Goal: Transaction & Acquisition: Purchase product/service

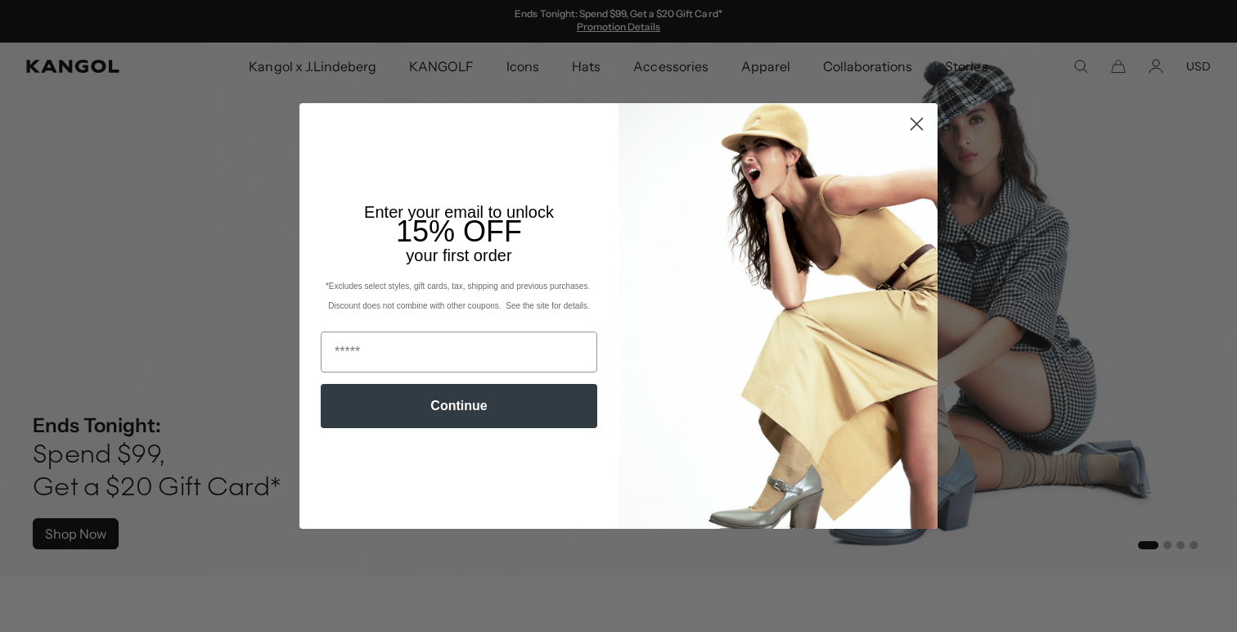
click at [921, 125] on circle "Close dialog" at bounding box center [916, 123] width 27 height 27
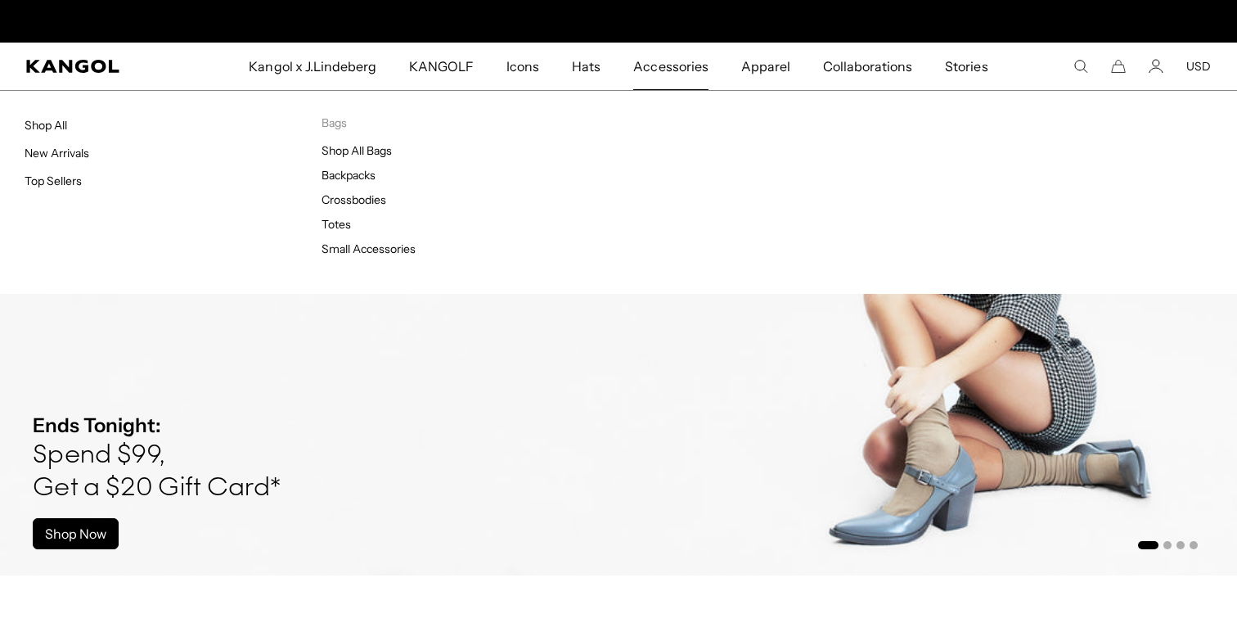
scroll to position [0, 337]
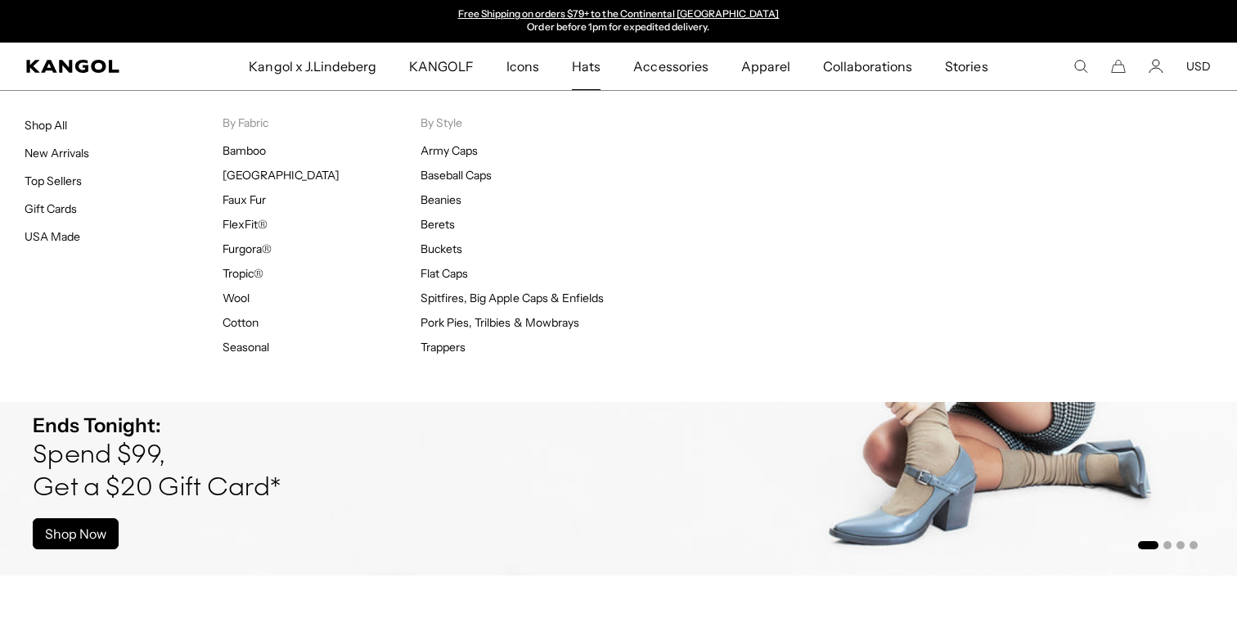
click at [586, 61] on span "Hats" at bounding box center [586, 66] width 29 height 47
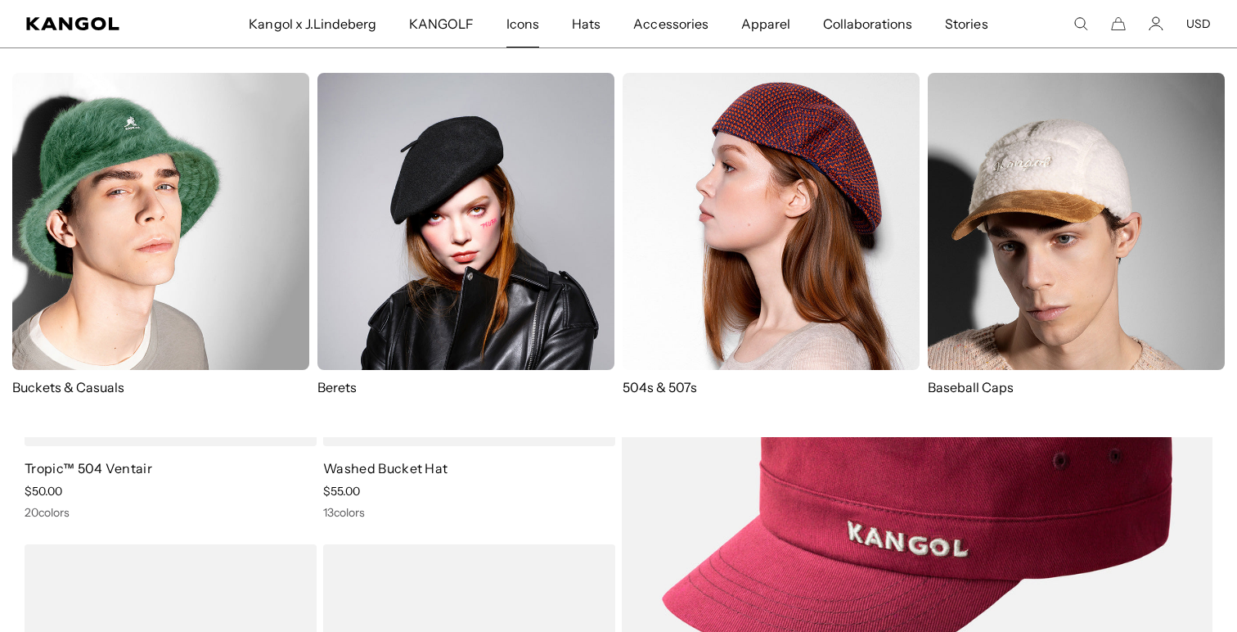
click at [717, 237] on img at bounding box center [771, 221] width 297 height 297
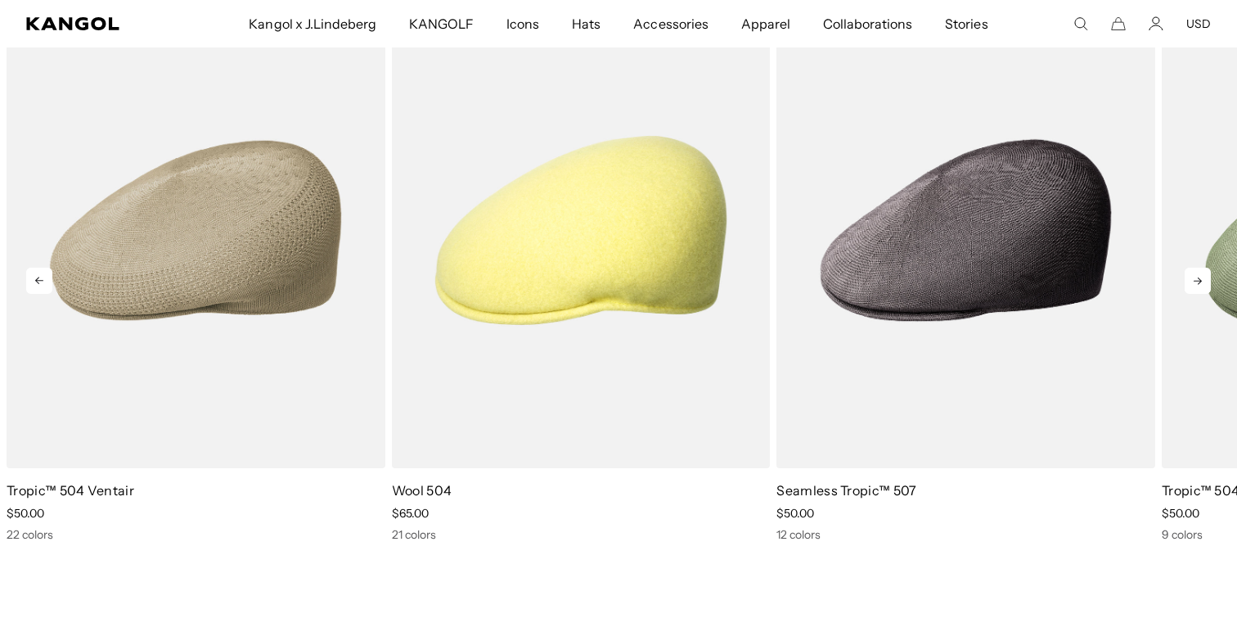
click at [1194, 282] on icon at bounding box center [1198, 281] width 26 height 26
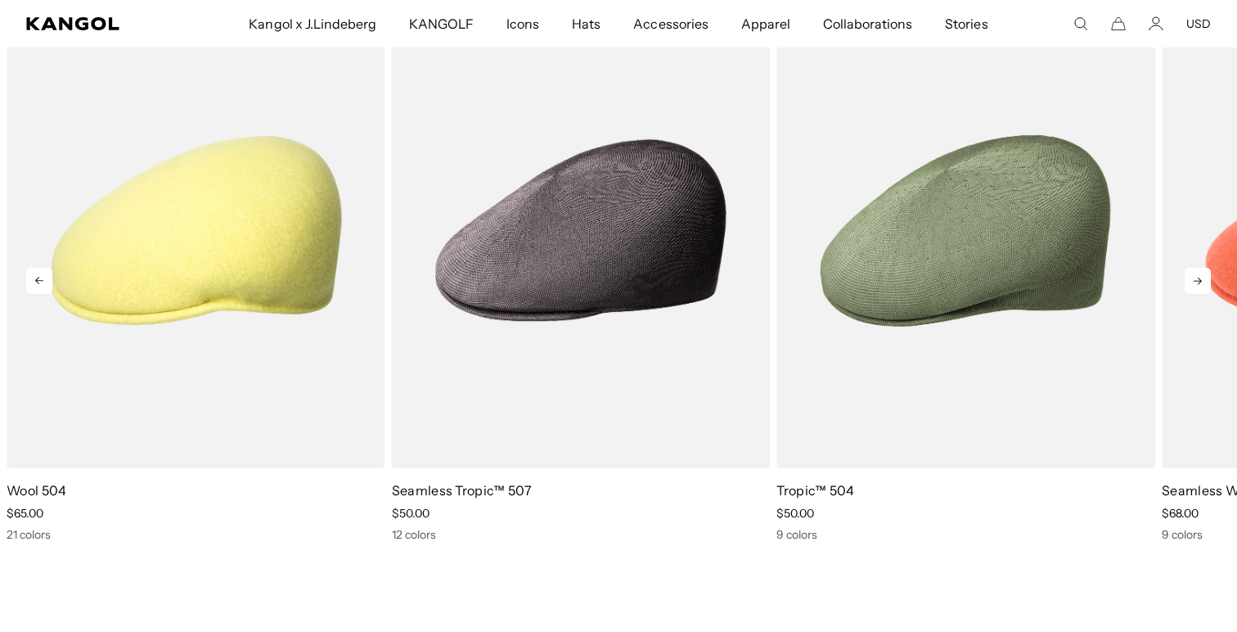
click at [1194, 282] on icon at bounding box center [1198, 281] width 26 height 26
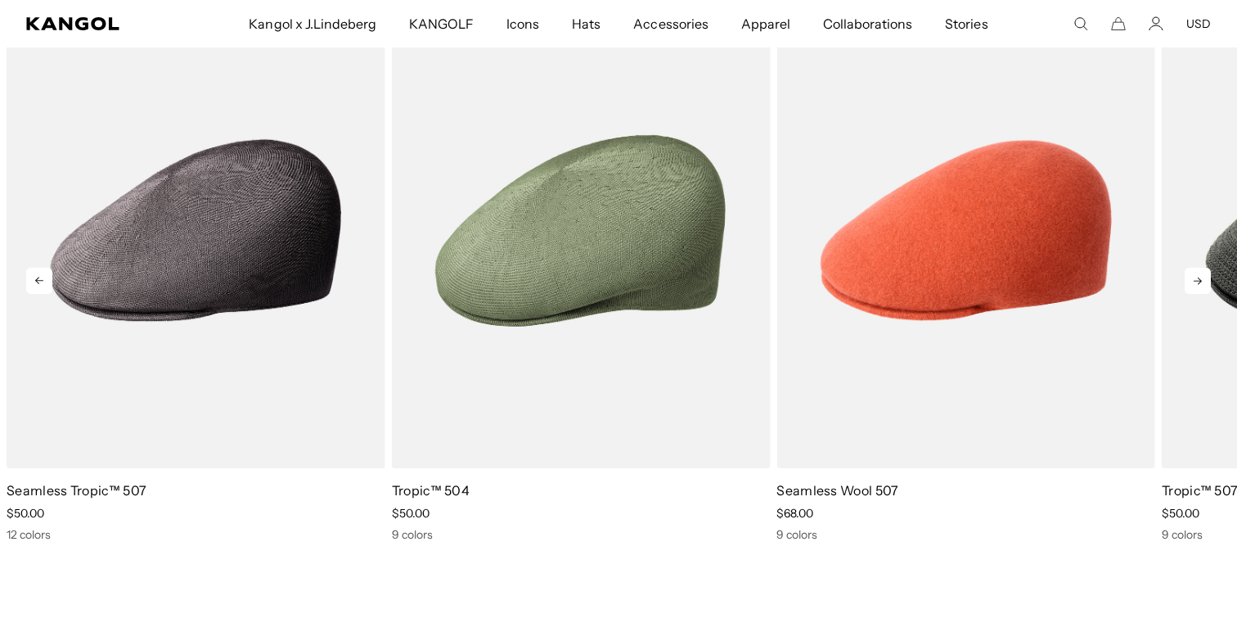
scroll to position [0, 337]
click at [1194, 282] on icon at bounding box center [1198, 281] width 26 height 26
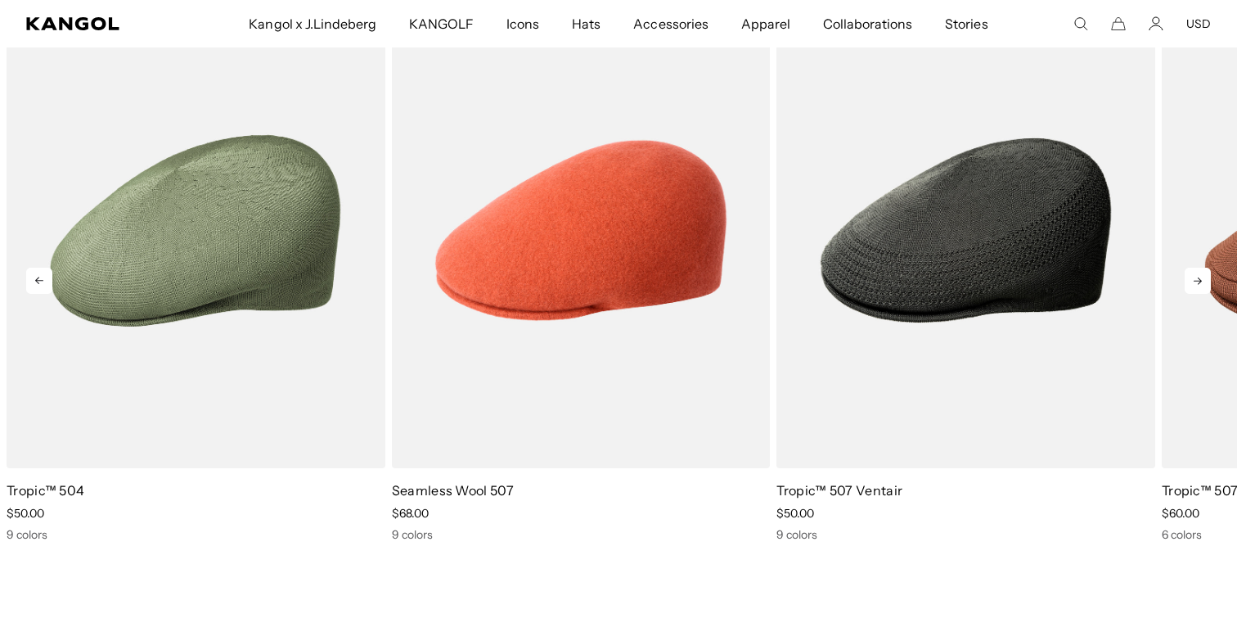
click at [1190, 285] on icon at bounding box center [1198, 281] width 26 height 26
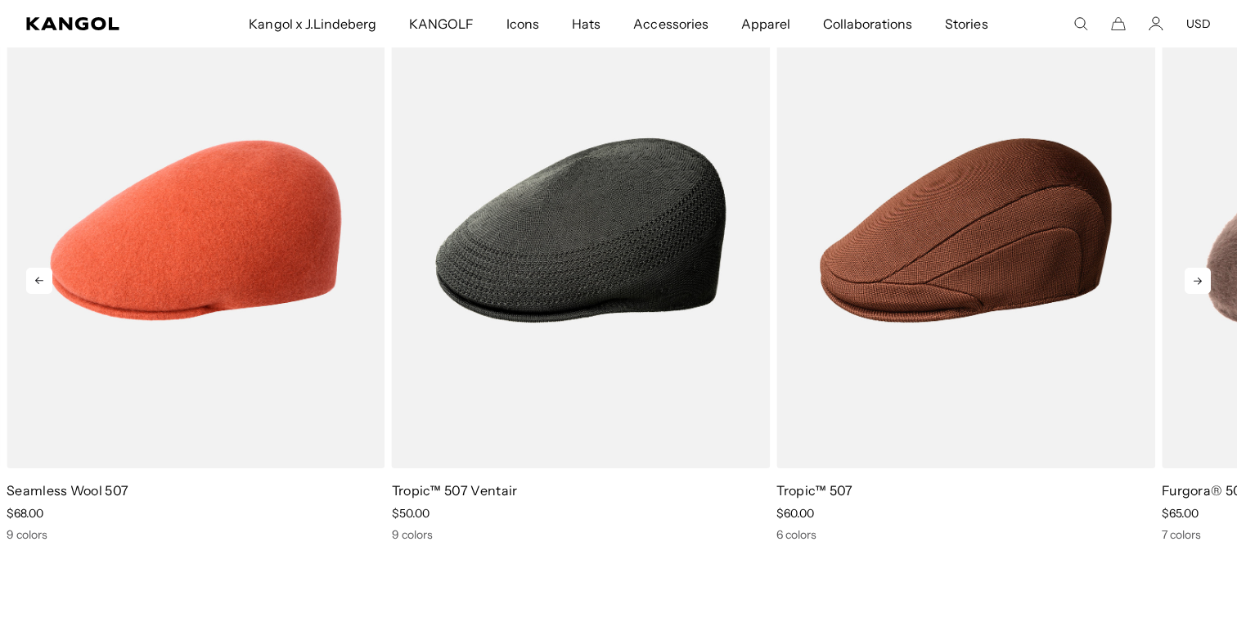
click at [1190, 285] on icon at bounding box center [1198, 281] width 26 height 26
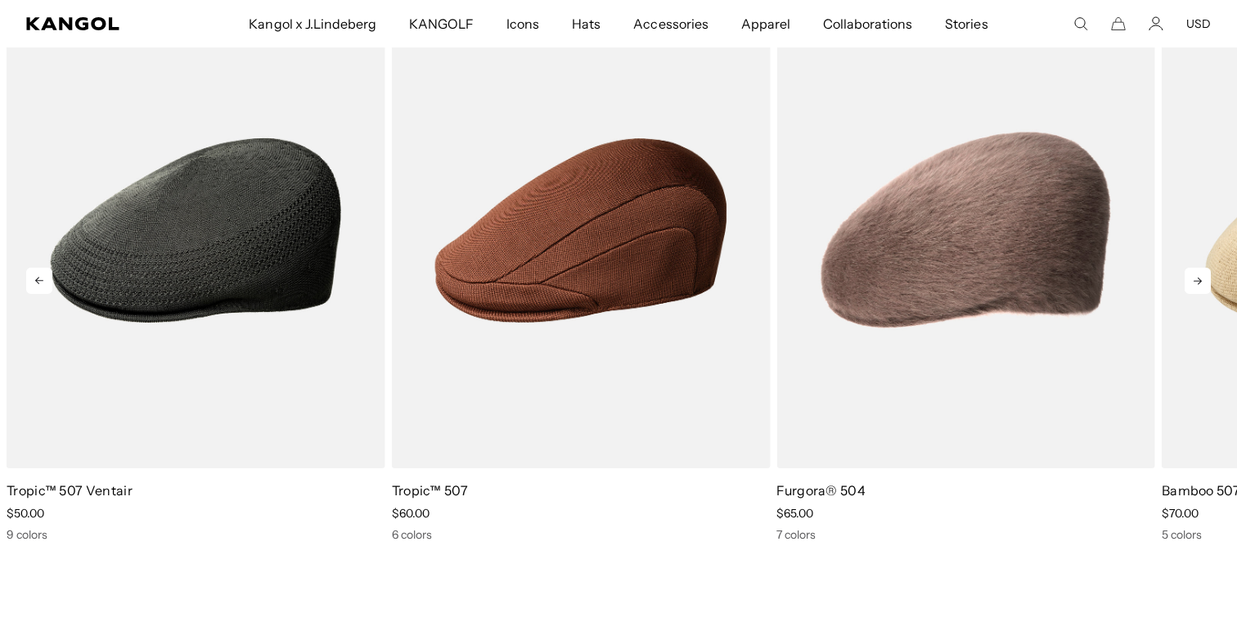
click at [1190, 285] on icon at bounding box center [1198, 281] width 26 height 26
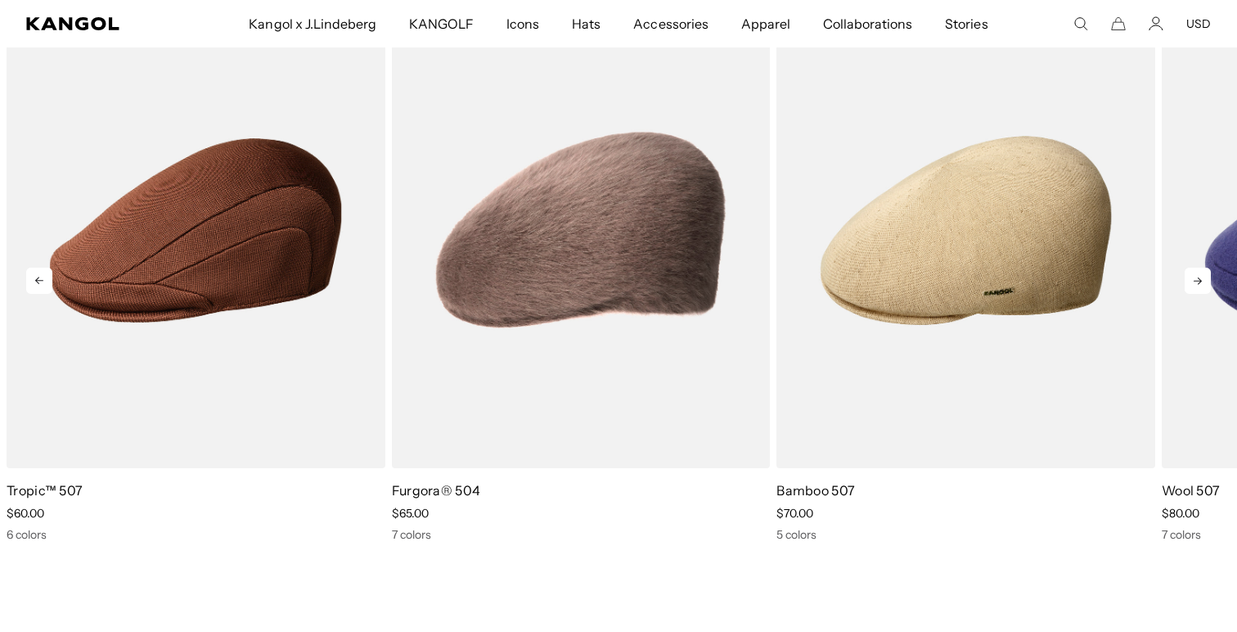
click at [1190, 285] on icon at bounding box center [1198, 281] width 26 height 26
